Goal: Entertainment & Leisure: Consume media (video, audio)

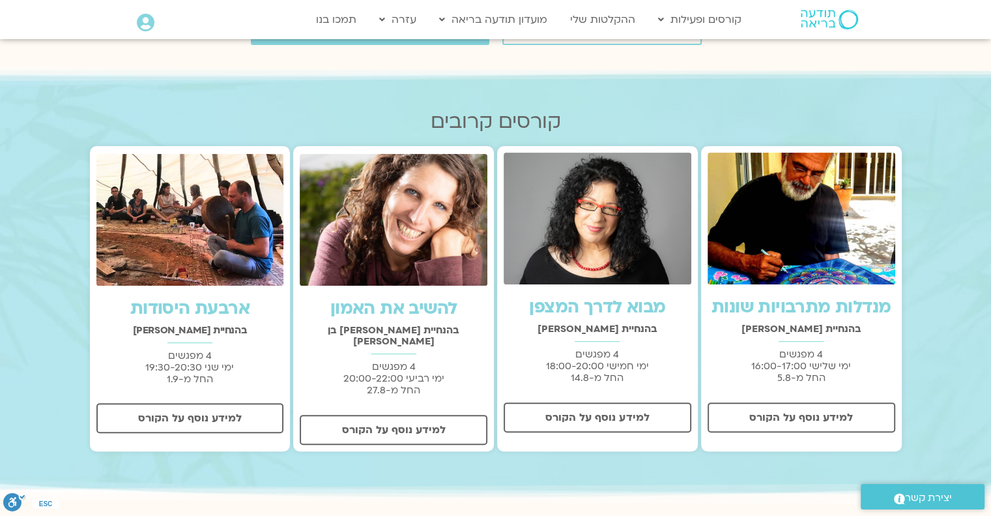
scroll to position [130, 0]
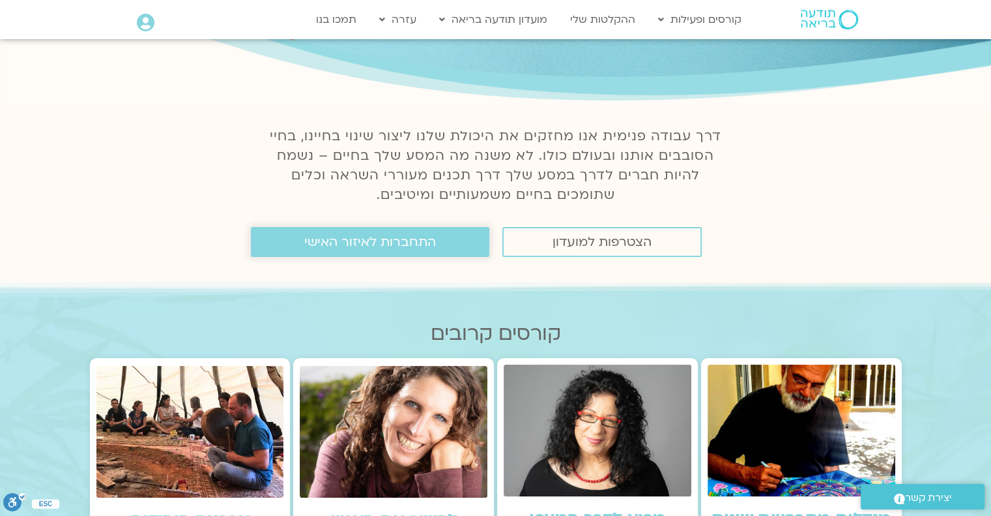
click at [415, 242] on span "התחברות לאיזור האישי" at bounding box center [370, 242] width 132 height 14
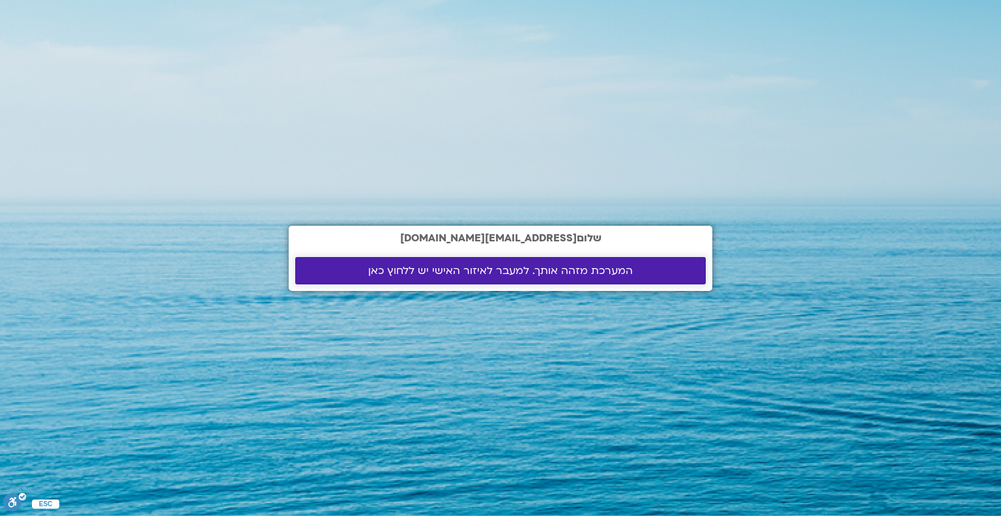
click at [487, 272] on span "המערכת מזהה אותך. למעבר לאיזור האישי יש ללחוץ כאן" at bounding box center [500, 271] width 265 height 12
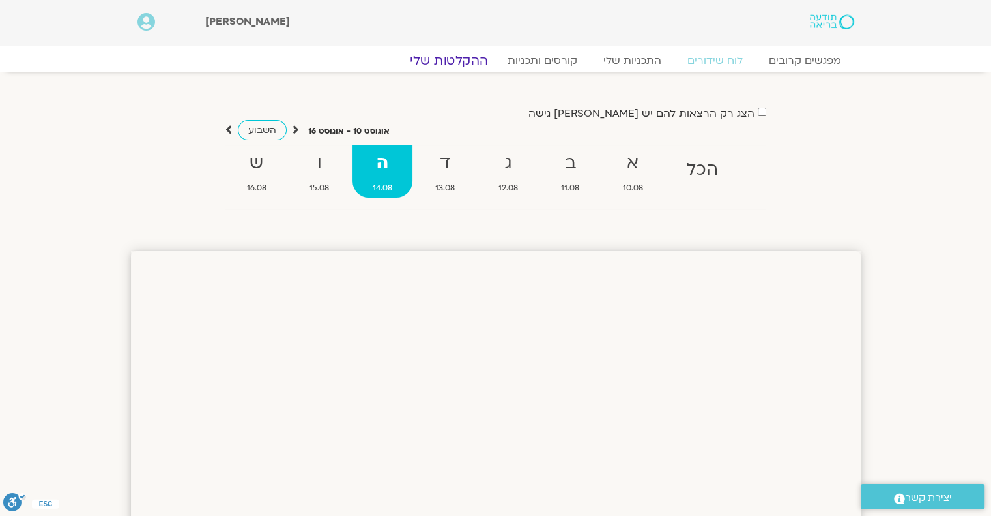
click at [464, 65] on link "ההקלטות שלי" at bounding box center [449, 61] width 110 height 16
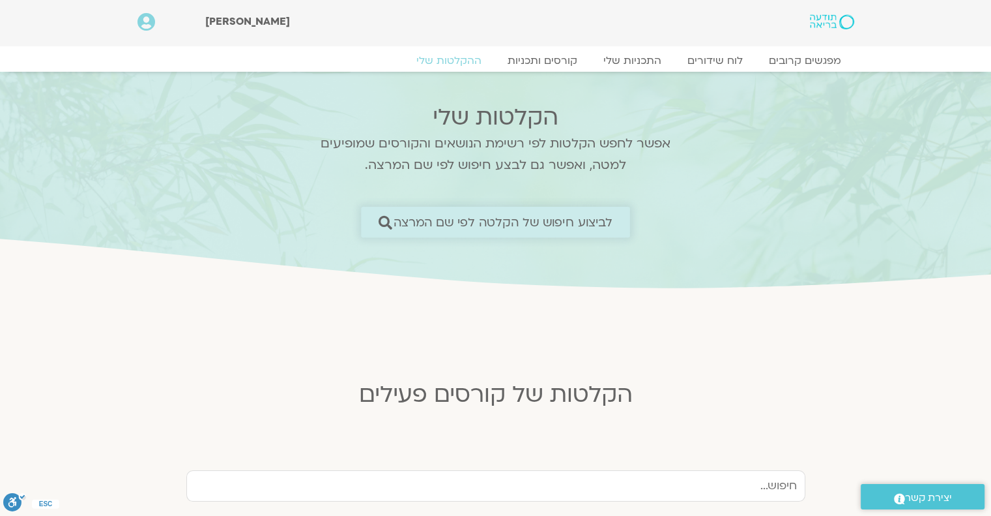
click at [501, 225] on span "לביצוע חיפוש של הקלטה לפי שם המרצה" at bounding box center [504, 222] width 220 height 14
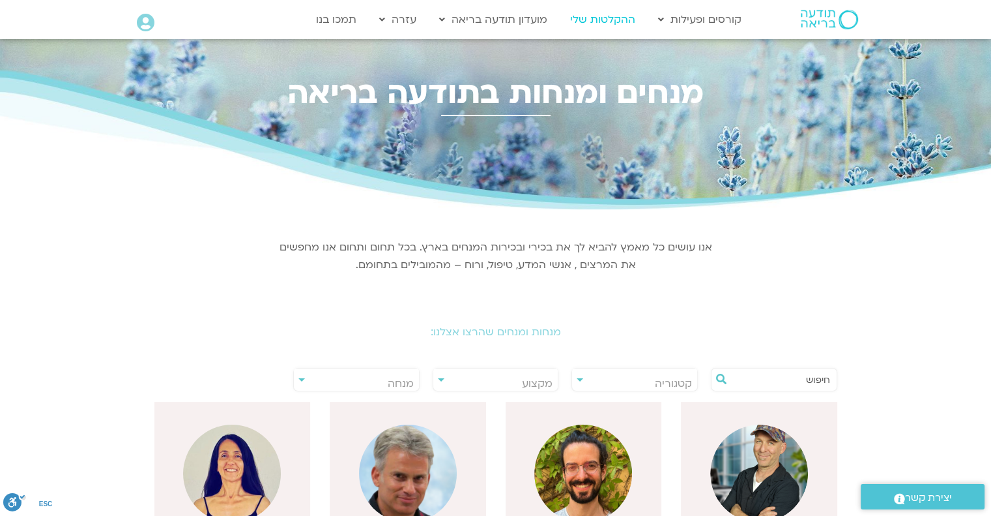
click at [591, 17] on link "ההקלטות שלי" at bounding box center [603, 19] width 78 height 25
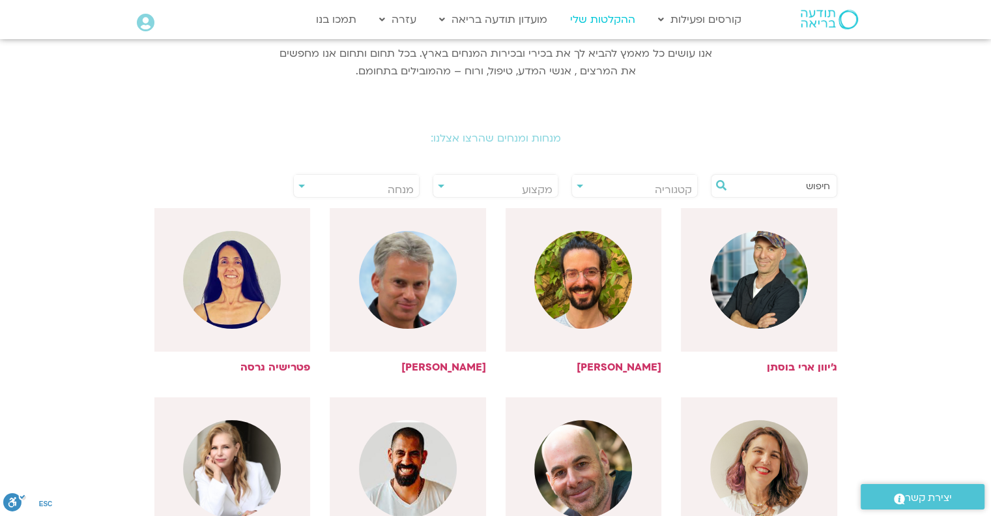
scroll to position [196, 0]
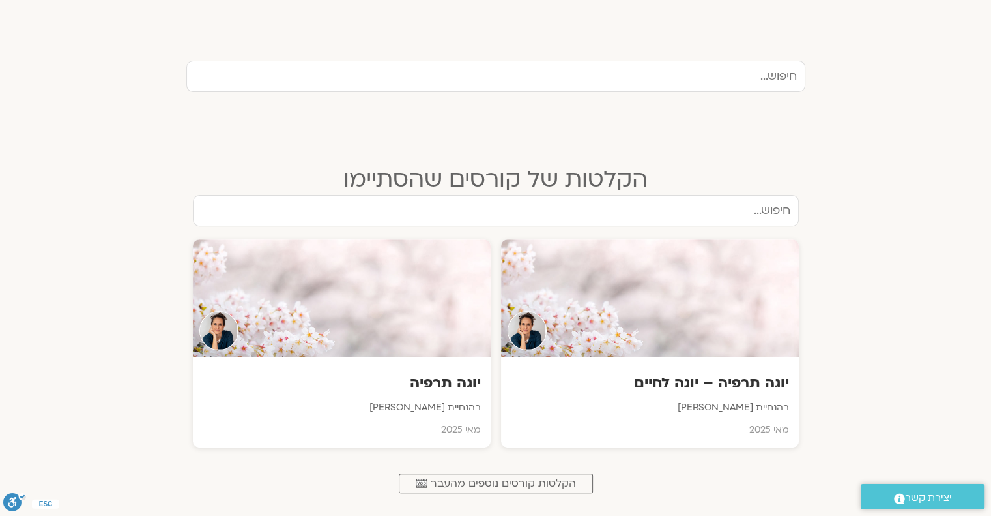
scroll to position [456, 0]
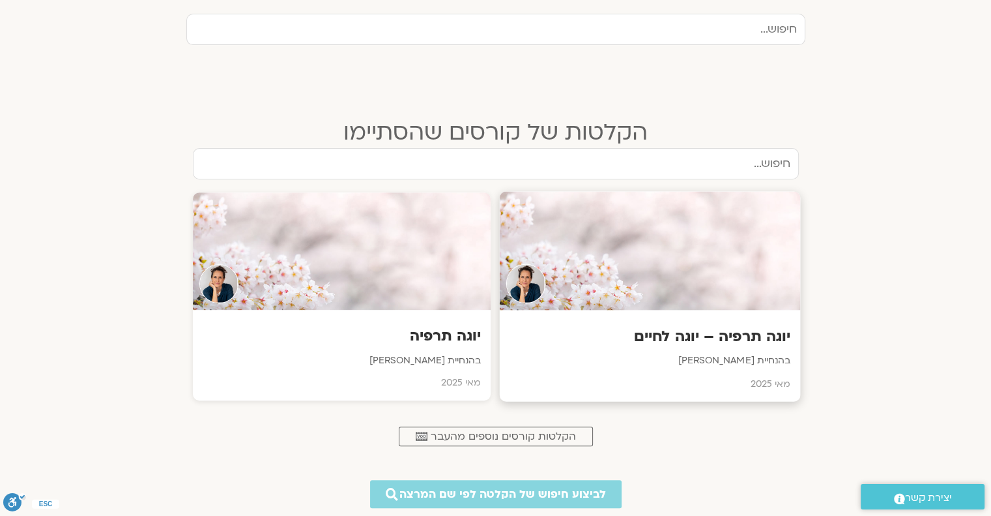
click at [656, 274] on div at bounding box center [649, 251] width 301 height 119
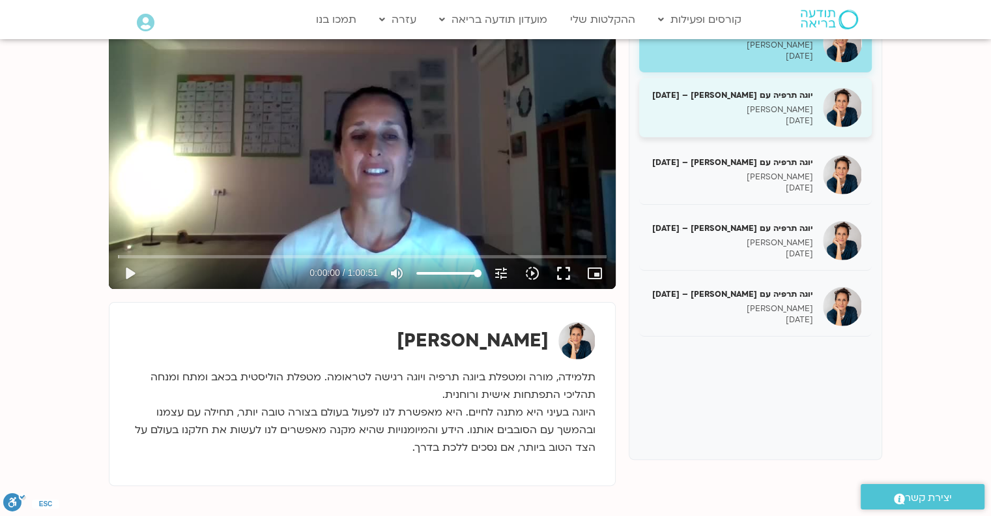
scroll to position [130, 0]
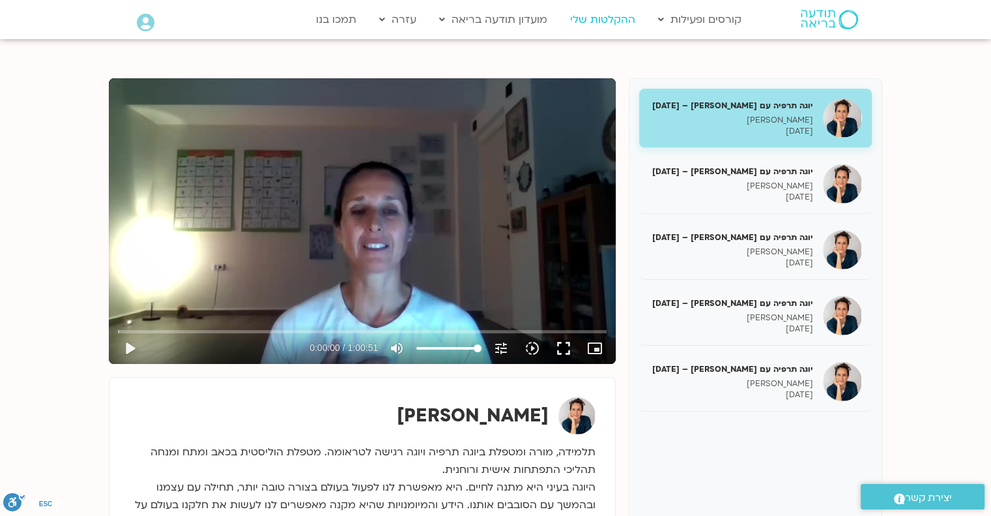
click at [615, 16] on link "ההקלטות שלי" at bounding box center [603, 19] width 78 height 25
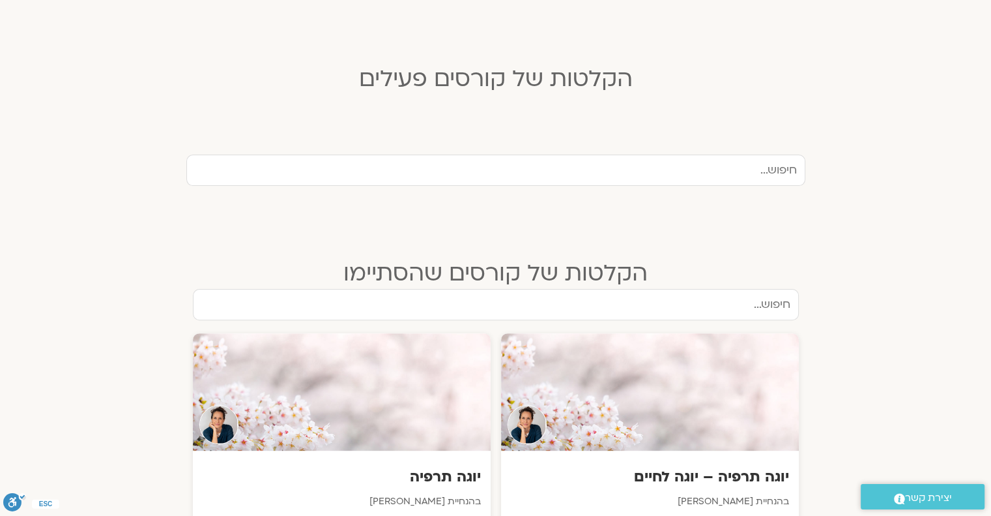
scroll to position [326, 0]
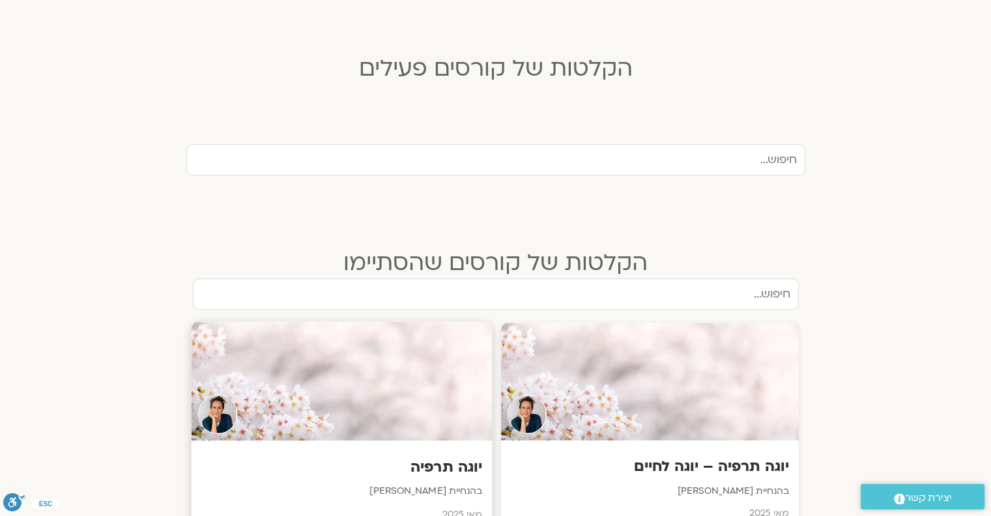
click at [379, 379] on div at bounding box center [341, 381] width 301 height 119
click at [613, 389] on div at bounding box center [649, 381] width 301 height 119
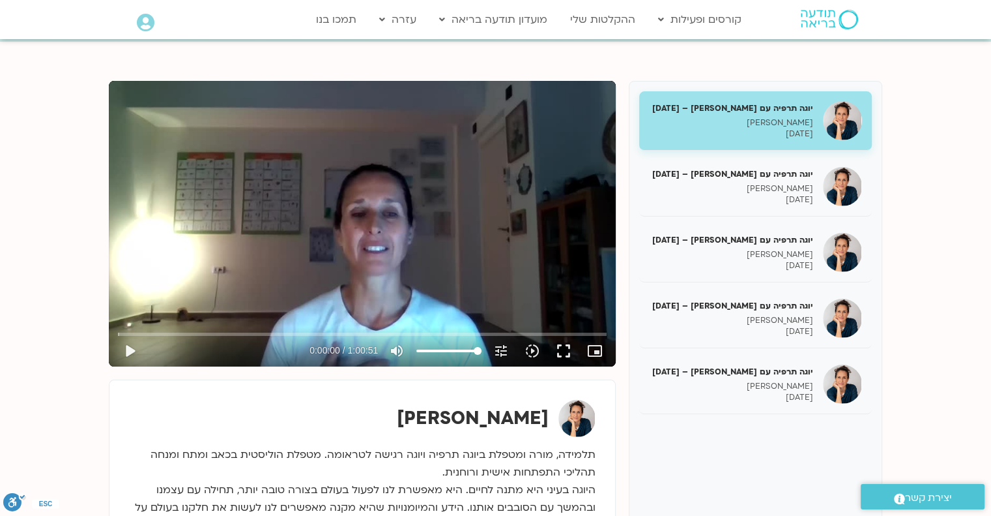
scroll to position [130, 0]
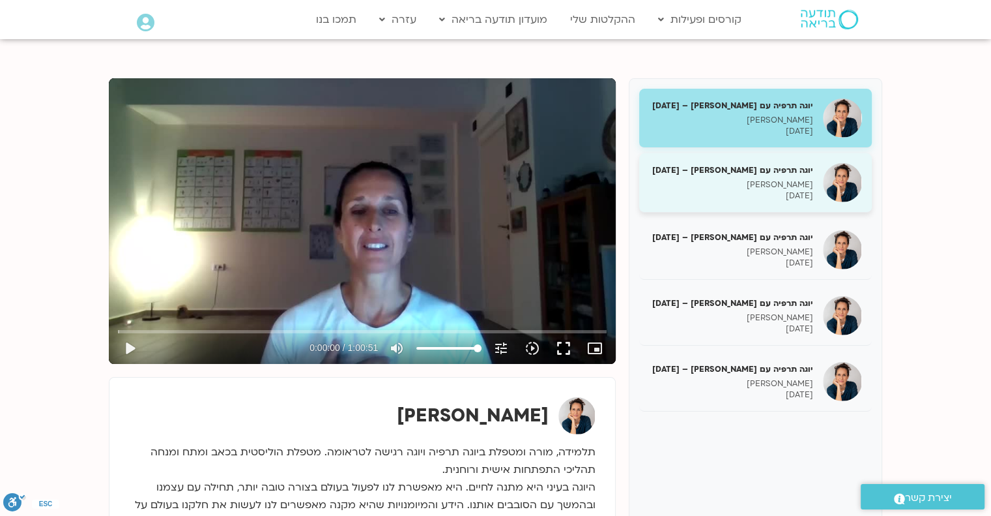
click at [738, 183] on p "יעל אלנברג" at bounding box center [731, 184] width 164 height 11
